Goal: Information Seeking & Learning: Understand process/instructions

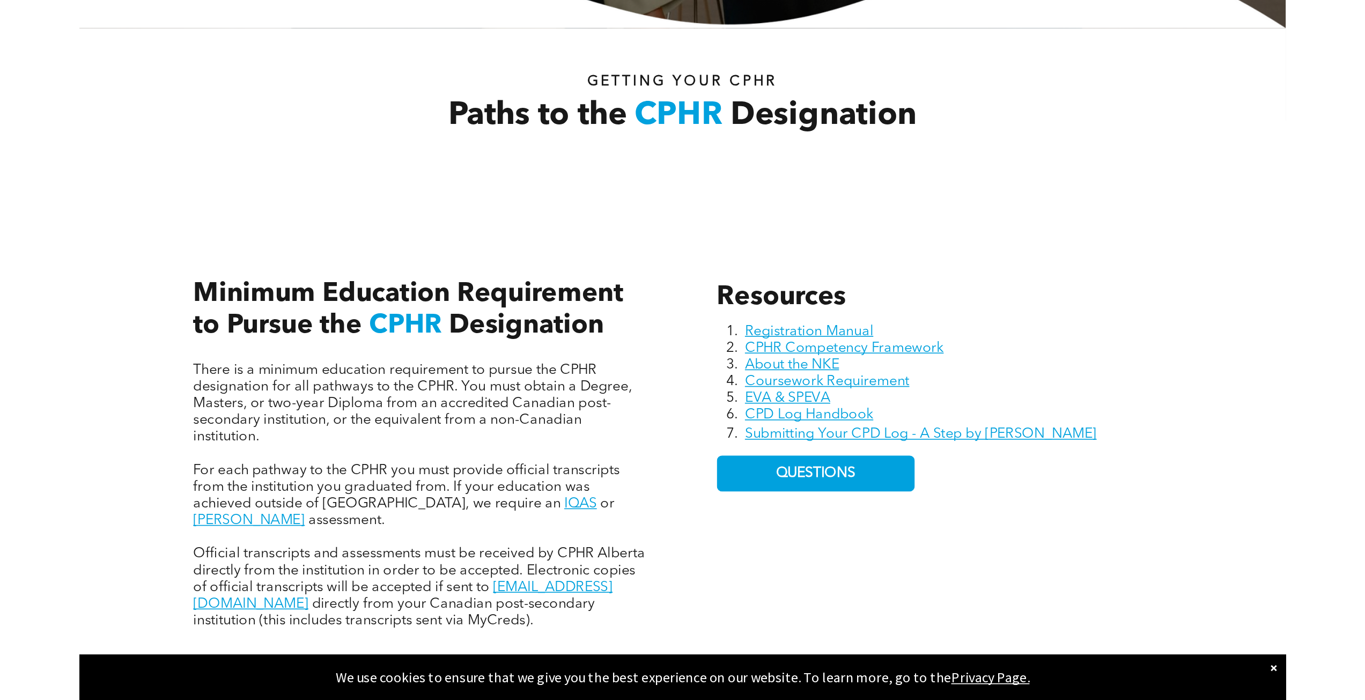
scroll to position [376, 0]
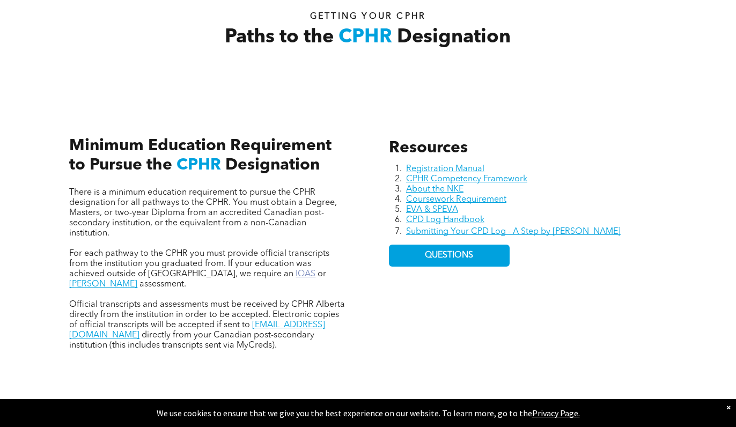
click at [296, 272] on link "IQAS" at bounding box center [306, 274] width 20 height 9
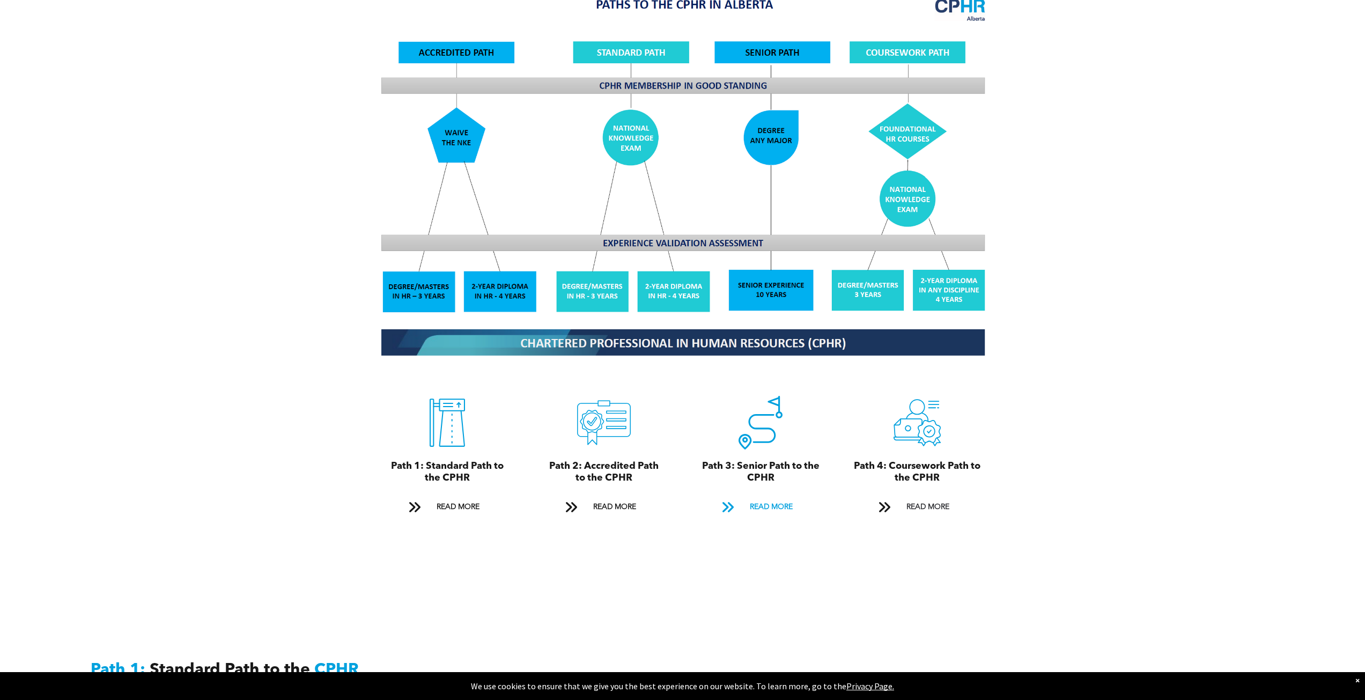
scroll to position [1019, 0]
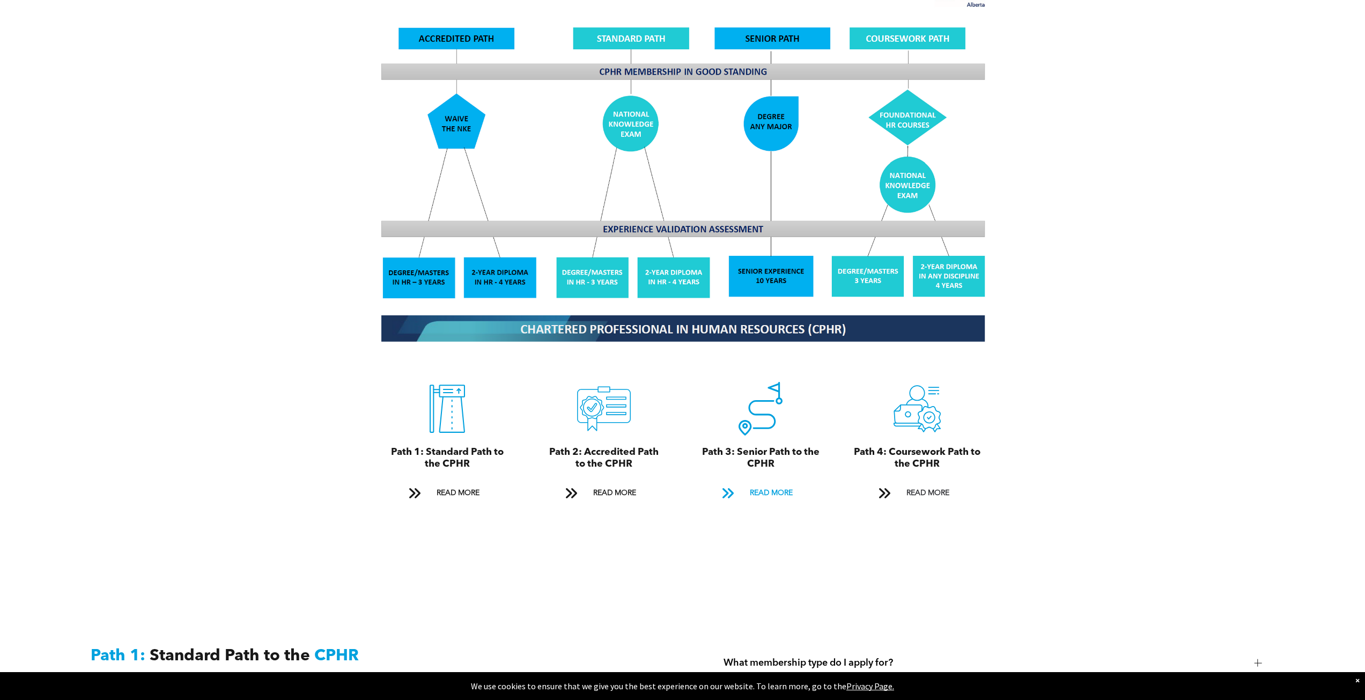
click at [735, 426] on span "READ MORE" at bounding box center [771, 493] width 50 height 20
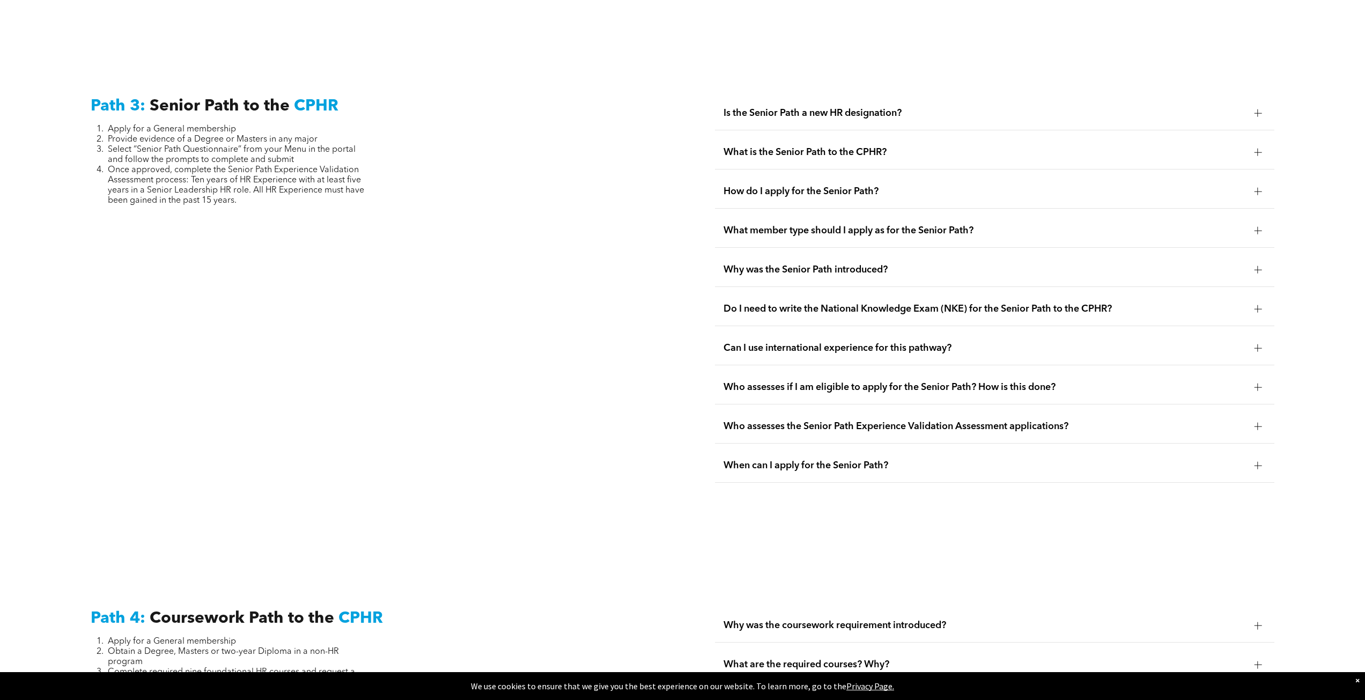
scroll to position [2791, 0]
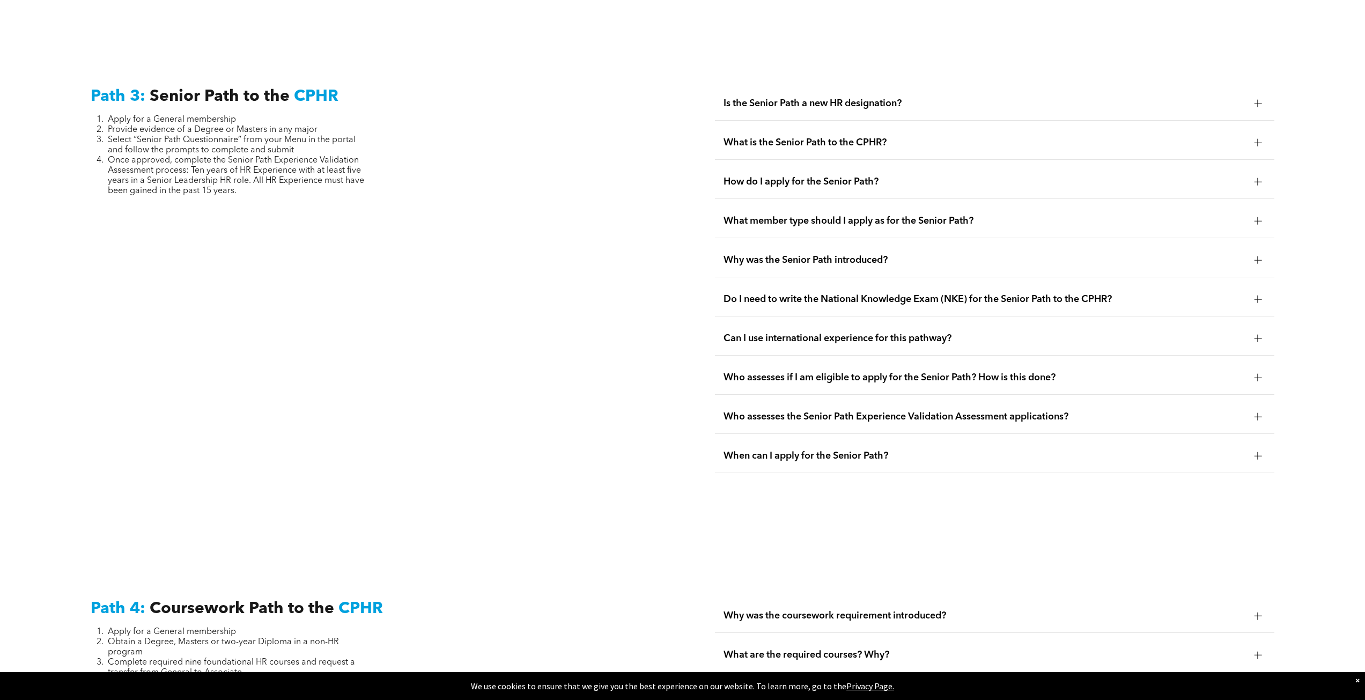
click at [735, 98] on span "Is the Senior Path a new HR designation?" at bounding box center [985, 104] width 522 height 12
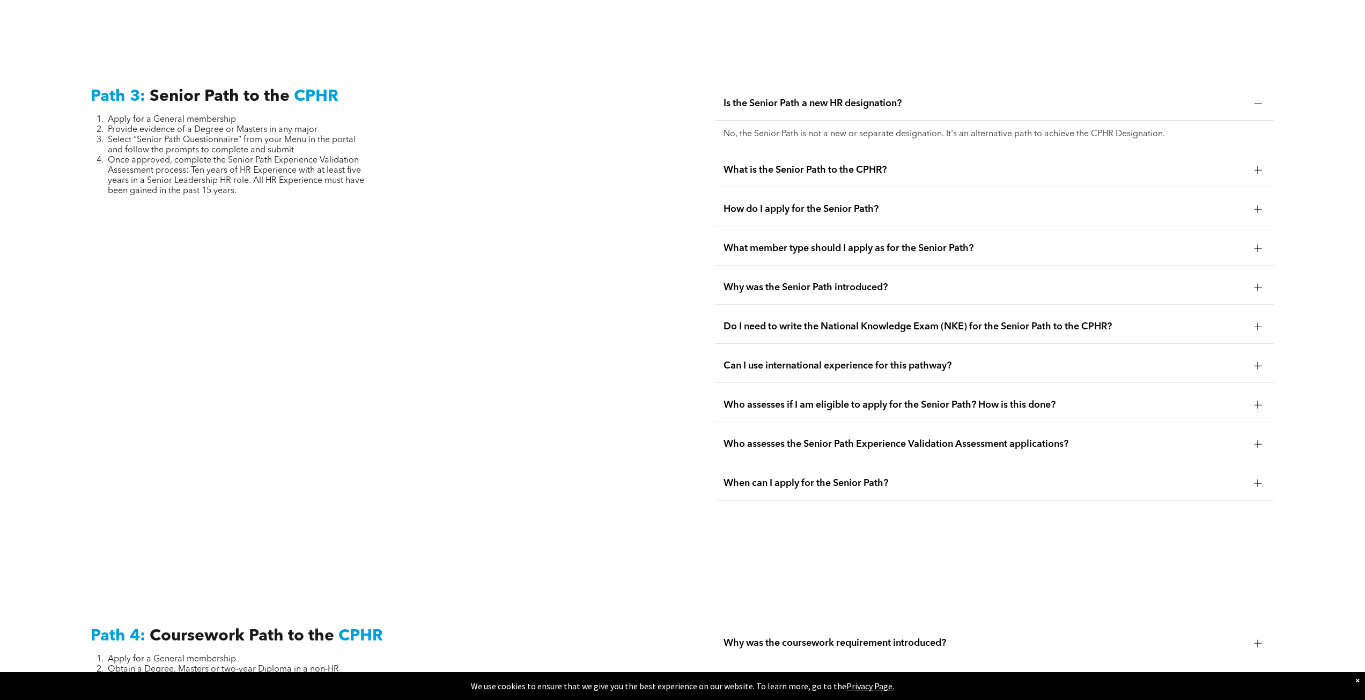
click at [735, 98] on span "Is the Senior Path a new HR designation?" at bounding box center [985, 104] width 522 height 12
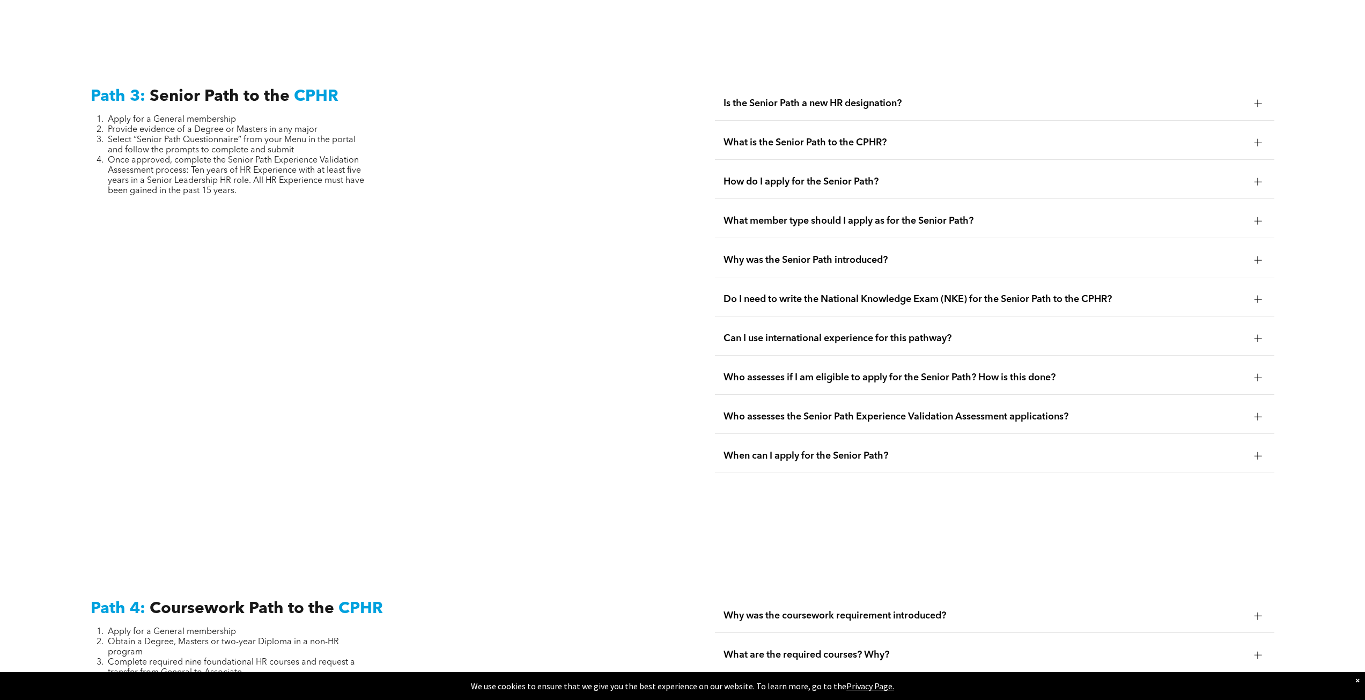
click at [735, 137] on span "What is the Senior Path to the CPHR?" at bounding box center [985, 143] width 522 height 12
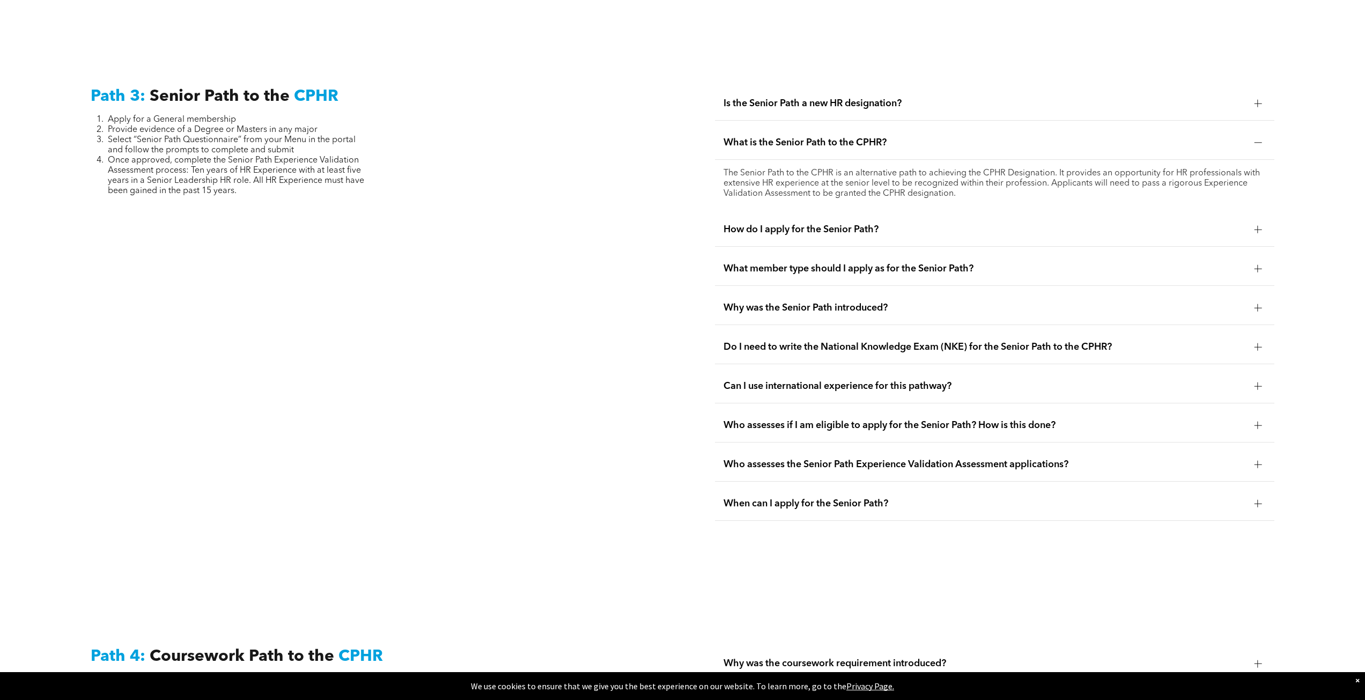
click at [735, 137] on span "What is the Senior Path to the CPHR?" at bounding box center [985, 143] width 522 height 12
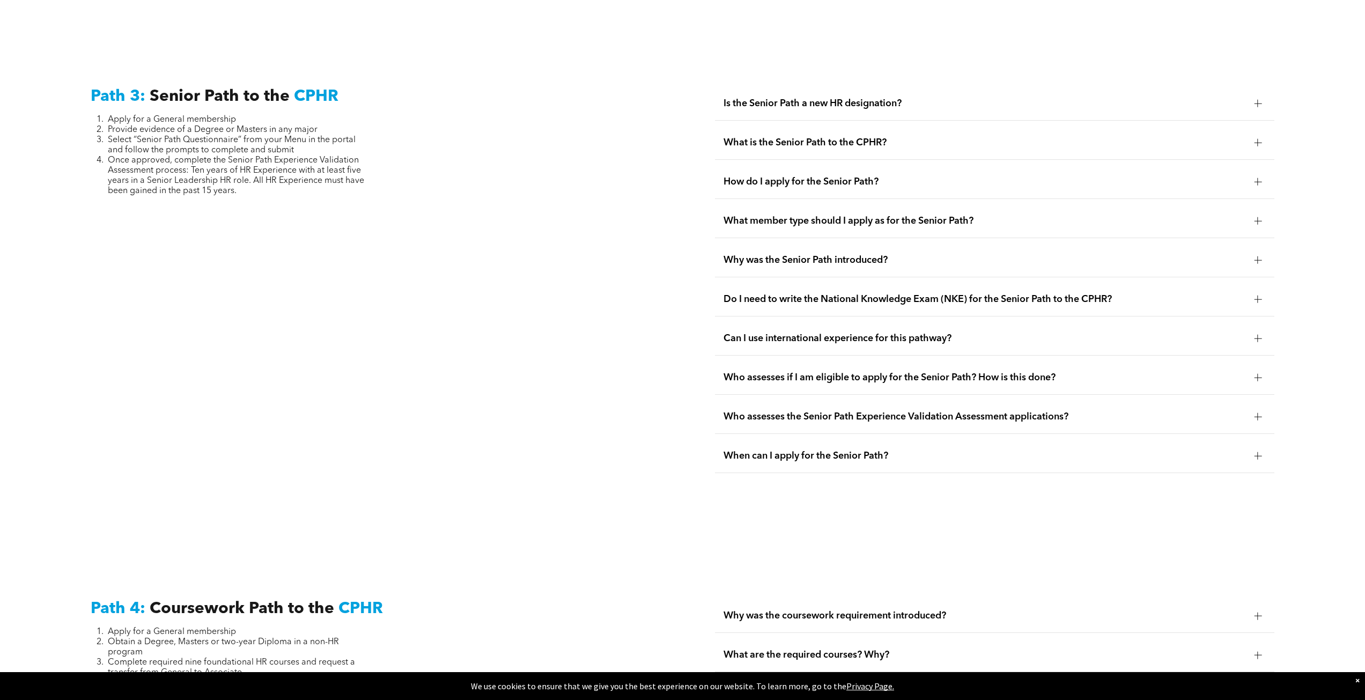
drag, startPoint x: 831, startPoint y: 151, endPoint x: 825, endPoint y: 144, distance: 9.1
click at [735, 165] on div "How do I apply for the Senior Path?" at bounding box center [995, 182] width 560 height 34
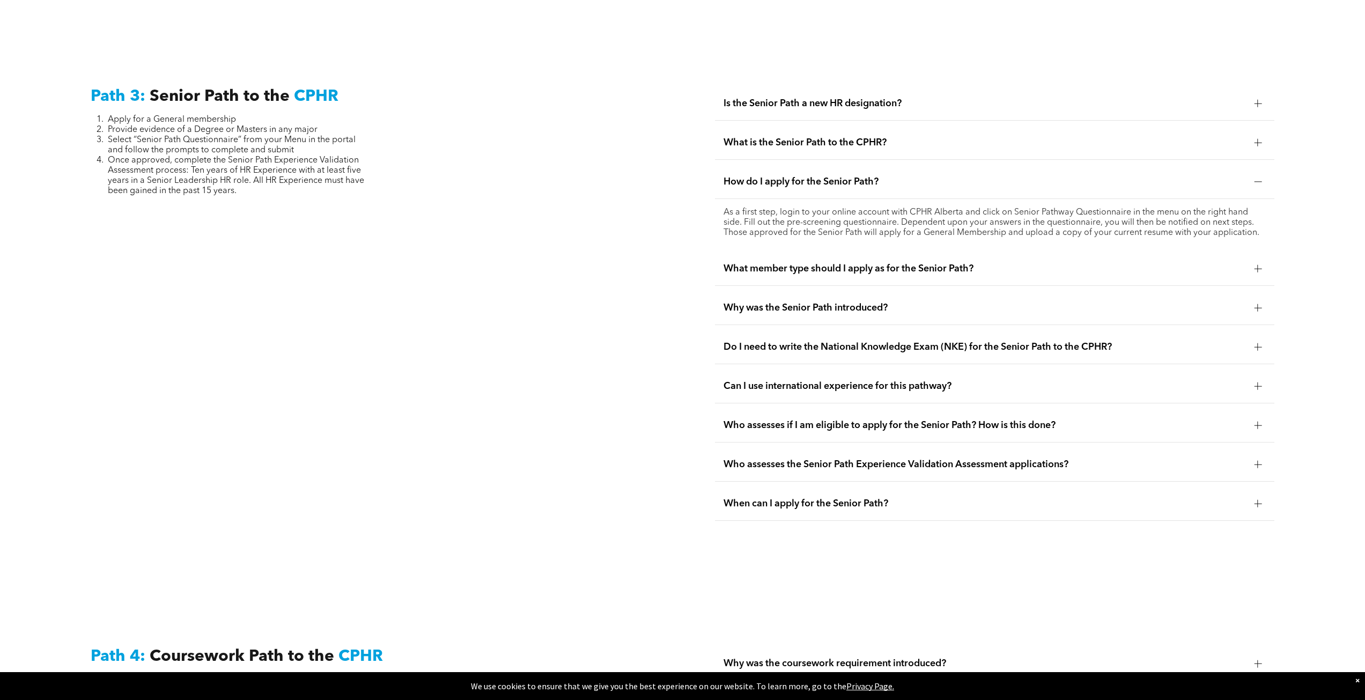
click at [735, 263] on span "What member type should I apply as for the Senior Path?" at bounding box center [985, 269] width 522 height 12
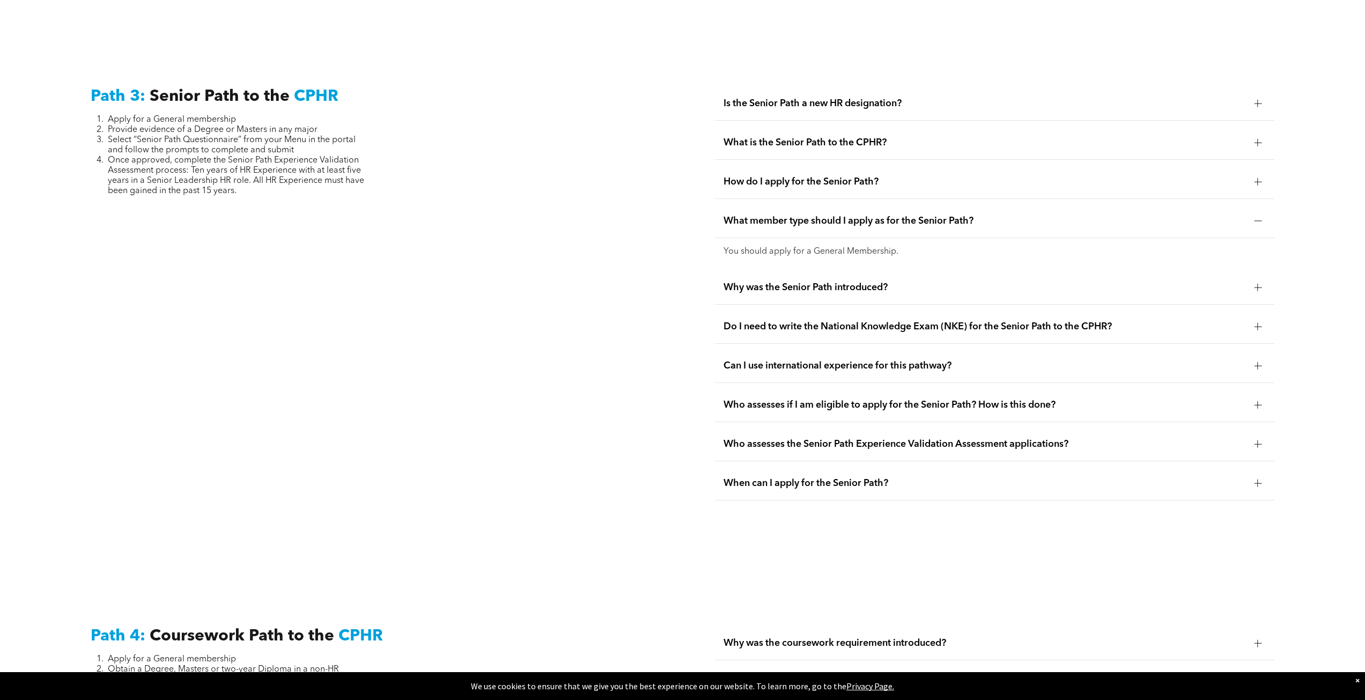
click at [735, 176] on span "How do I apply for the Senior Path?" at bounding box center [985, 182] width 522 height 12
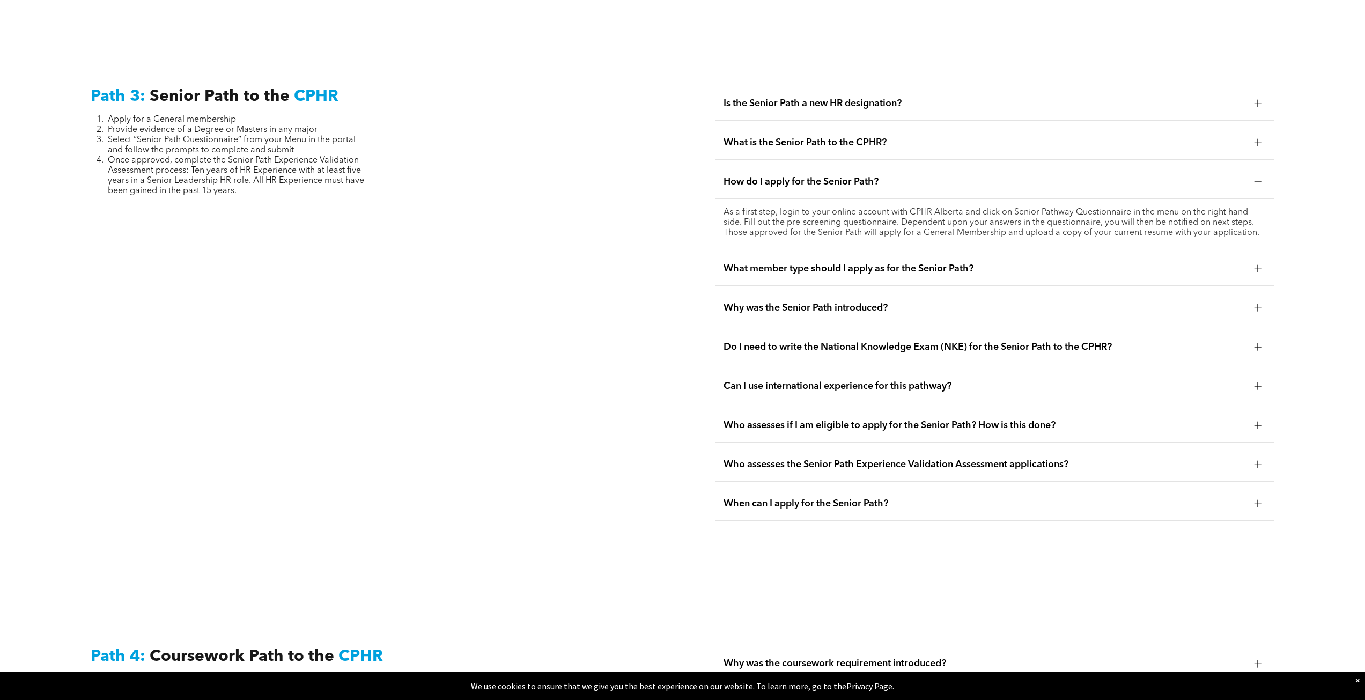
click at [735, 208] on p "As a first step, login to your online account with CPHR Alberta and click on Se…" at bounding box center [995, 223] width 542 height 31
click at [735, 426] on span "When can I apply for the Senior Path?" at bounding box center [985, 504] width 522 height 12
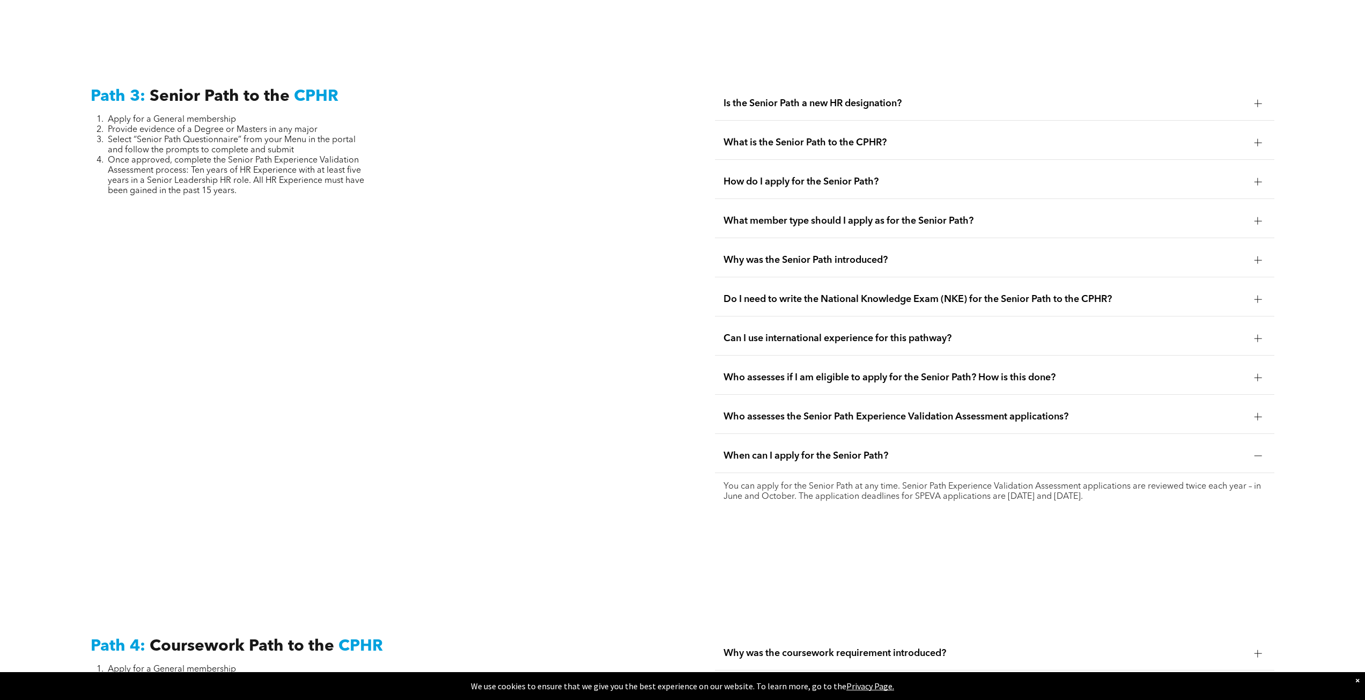
click at [735, 411] on span "Who assesses the Senior Path Experience Validation Assessment applications?" at bounding box center [985, 417] width 522 height 12
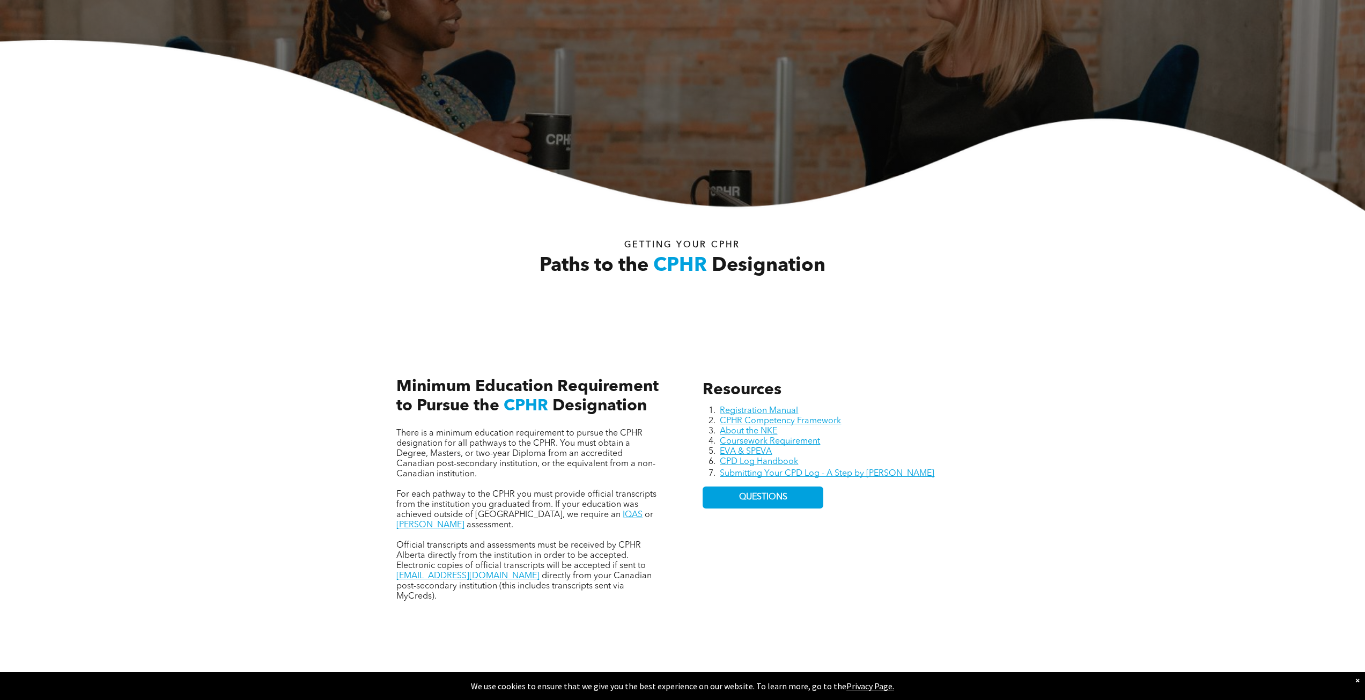
scroll to position [0, 0]
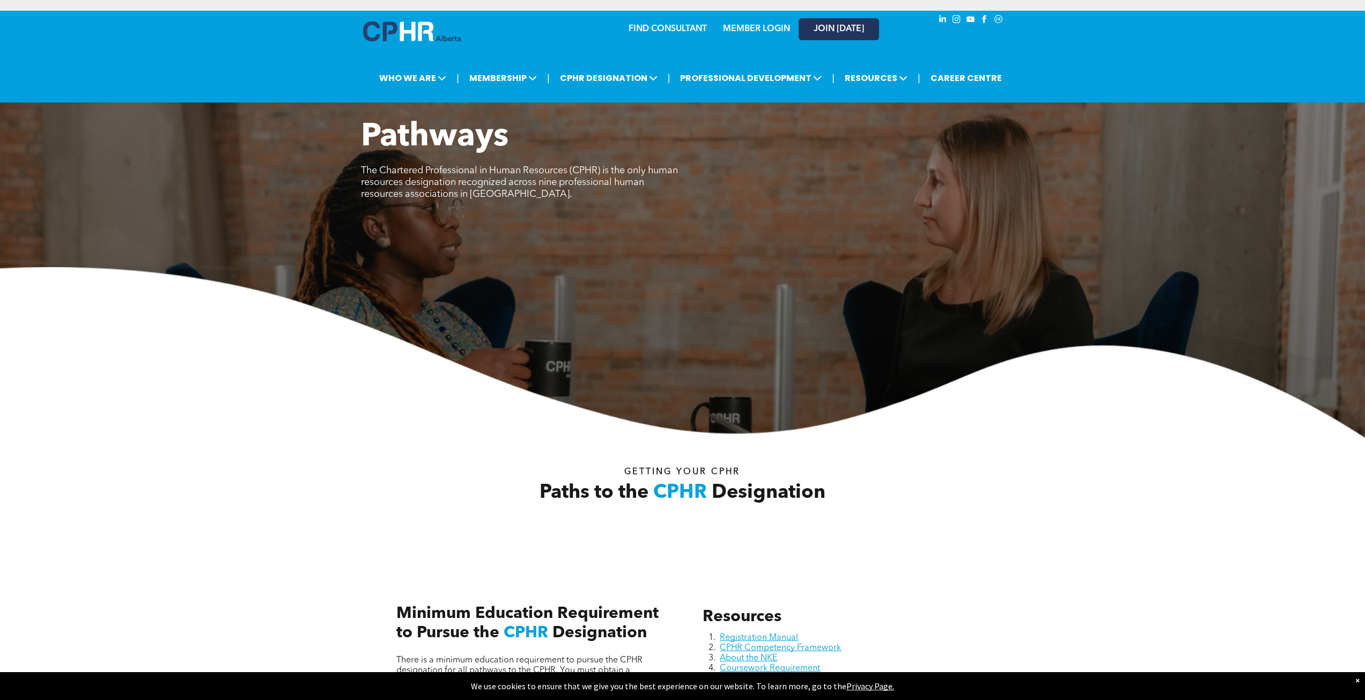
click at [735, 30] on link "JOIN [DATE]" at bounding box center [839, 29] width 80 height 22
click at [735, 24] on link "JOIN [DATE]" at bounding box center [839, 29] width 80 height 22
click at [735, 29] on link "MEMBER LOGIN" at bounding box center [756, 29] width 67 height 9
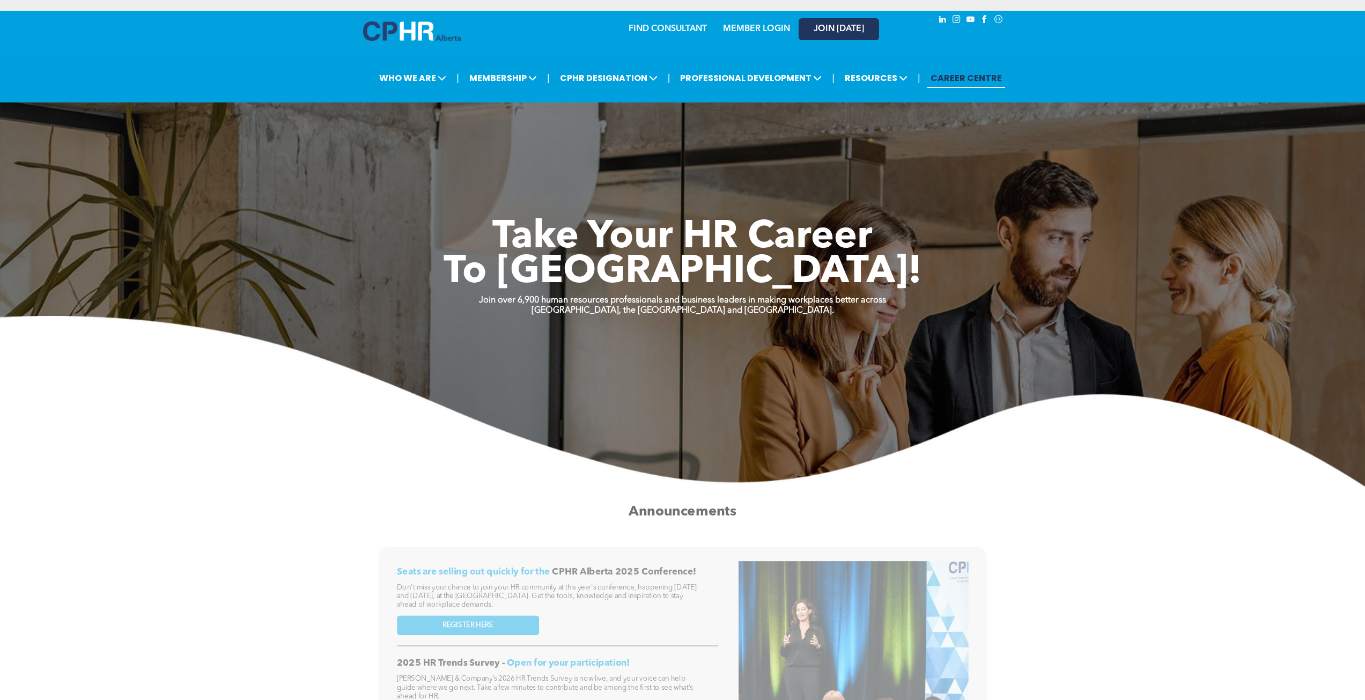
click at [825, 30] on span "JOIN [DATE]" at bounding box center [839, 29] width 50 height 10
